Goal: Check status: Check status

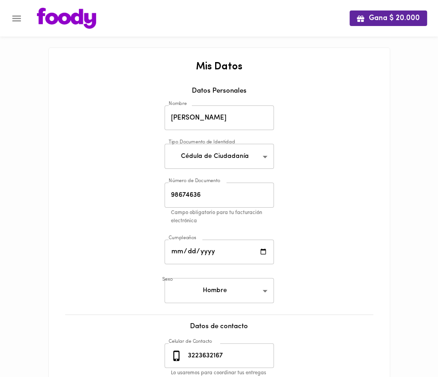
click at [21, 16] on icon "Menu" at bounding box center [16, 18] width 11 height 11
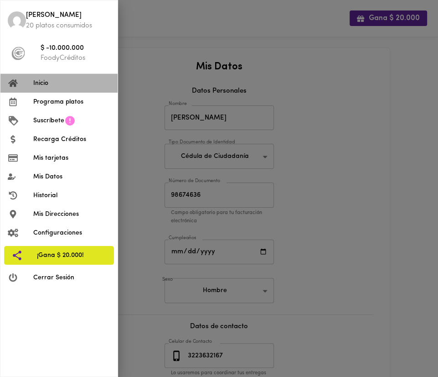
click at [82, 88] on li "Inicio" at bounding box center [58, 83] width 117 height 19
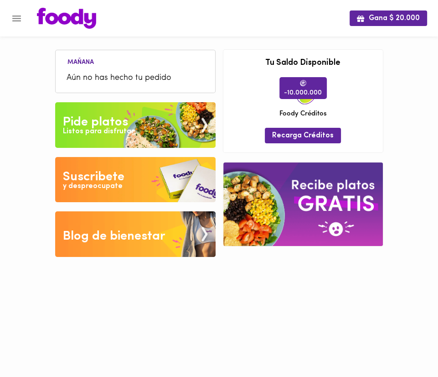
click at [24, 14] on button "Menu" at bounding box center [16, 18] width 22 height 22
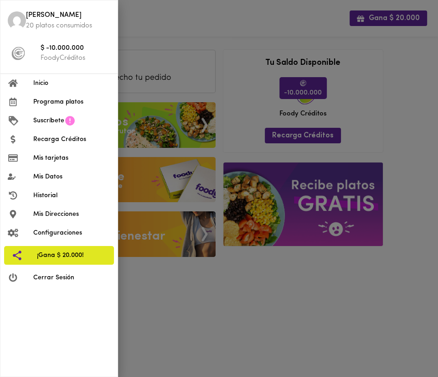
click at [74, 190] on li "Historial" at bounding box center [58, 195] width 117 height 19
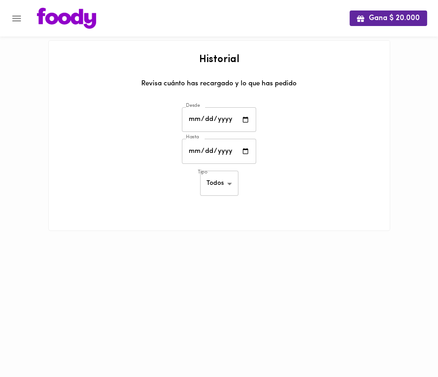
click at [126, 132] on div "Desde Desde" at bounding box center [219, 121] width 355 height 32
click at [216, 119] on input "date" at bounding box center [219, 119] width 74 height 25
click at [193, 73] on div at bounding box center [219, 74] width 323 height 9
